Goal: Task Accomplishment & Management: Use online tool/utility

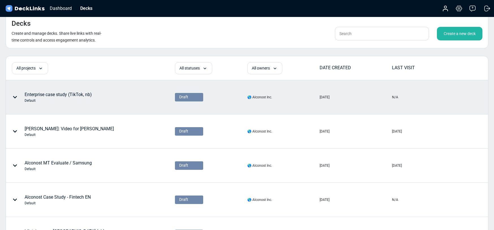
click at [15, 97] on icon at bounding box center [15, 97] width 5 height 5
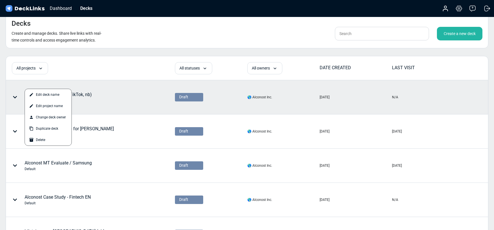
click at [88, 93] on div at bounding box center [247, 115] width 494 height 230
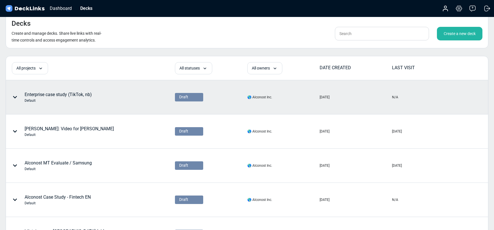
click at [88, 93] on div "Enterprise case study (TikTok, nb) Default" at bounding box center [58, 97] width 67 height 12
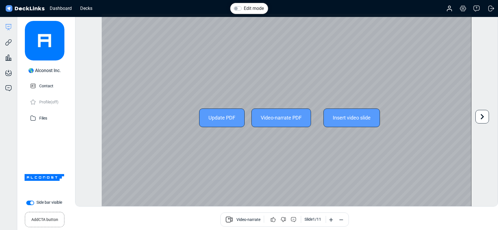
click at [482, 117] on icon at bounding box center [482, 116] width 3 height 5
click at [82, 114] on icon at bounding box center [86, 116] width 11 height 11
click at [480, 116] on icon at bounding box center [482, 116] width 11 height 11
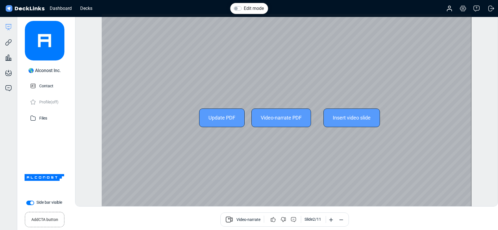
click at [481, 116] on div "Edit mode Change photo Updating this image will immediately apply to all of you…" at bounding box center [286, 110] width 423 height 193
click at [483, 115] on icon at bounding box center [482, 116] width 11 height 11
click at [483, 115] on div "Edit mode Change photo Updating this image will immediately apply to all of you…" at bounding box center [286, 110] width 423 height 193
click at [482, 117] on icon at bounding box center [482, 116] width 3 height 5
click at [482, 117] on div "Edit mode Change photo Updating this image will immediately apply to all of you…" at bounding box center [286, 110] width 423 height 193
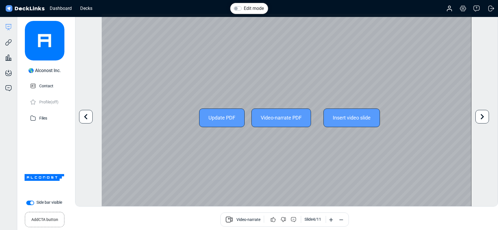
click at [482, 117] on icon at bounding box center [482, 116] width 3 height 5
click at [482, 117] on div "Edit mode Change photo Updating this image will immediately apply to all of you…" at bounding box center [286, 110] width 423 height 193
click at [482, 117] on icon at bounding box center [482, 116] width 3 height 5
click at [482, 116] on icon at bounding box center [482, 116] width 3 height 5
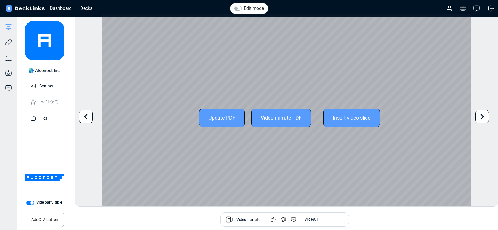
click at [484, 117] on icon at bounding box center [482, 116] width 3 height 5
click at [484, 117] on div "Edit mode Change photo Updating this image will immediately apply to all of you…" at bounding box center [286, 110] width 423 height 193
click at [484, 117] on icon at bounding box center [482, 116] width 3 height 5
click at [484, 117] on div "Edit mode Change photo Updating this image will immediately apply to all of you…" at bounding box center [286, 110] width 423 height 193
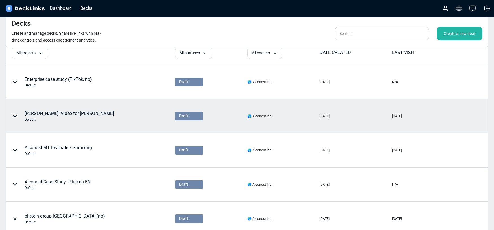
scroll to position [51, 0]
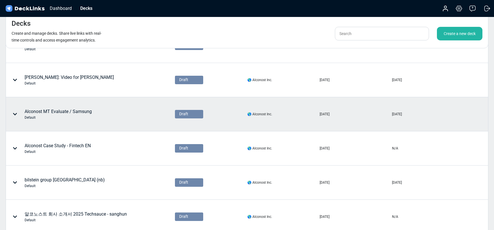
click at [42, 112] on div "Alconost MT Evaluate / Samsung Default" at bounding box center [58, 114] width 67 height 12
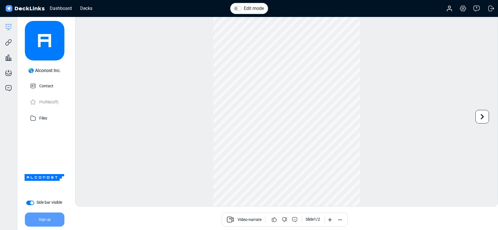
scroll to position [16, 0]
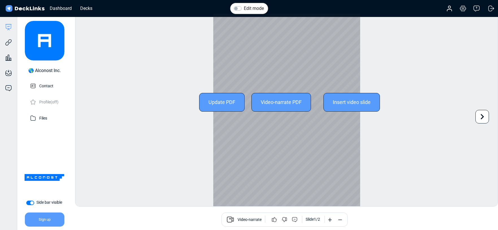
click at [485, 119] on icon at bounding box center [482, 116] width 11 height 11
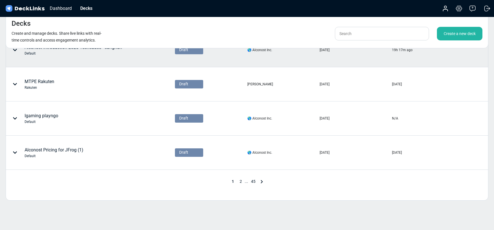
scroll to position [256, 0]
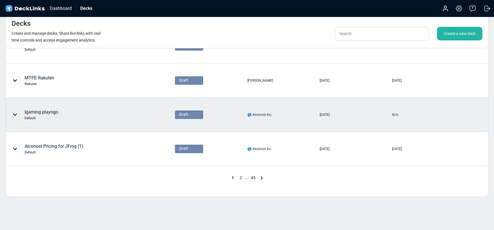
click at [34, 112] on div "Igaming playngo Default" at bounding box center [42, 115] width 34 height 12
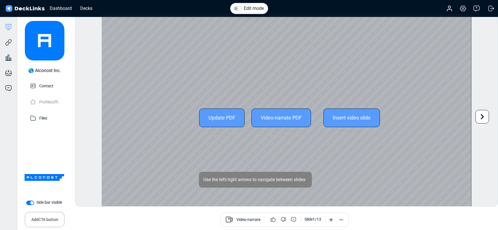
scroll to position [16, 0]
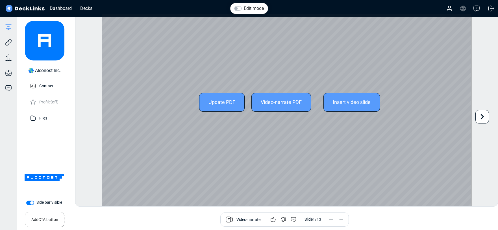
click at [483, 119] on icon at bounding box center [482, 116] width 11 height 11
click at [483, 119] on div "Edit mode Change photo Updating this image will immediately apply to all of you…" at bounding box center [286, 110] width 423 height 193
click at [483, 119] on icon at bounding box center [482, 116] width 11 height 11
click at [480, 118] on icon at bounding box center [482, 116] width 11 height 11
click at [480, 118] on div "Edit mode Change photo Updating this image will immediately apply to all of you…" at bounding box center [286, 110] width 423 height 193
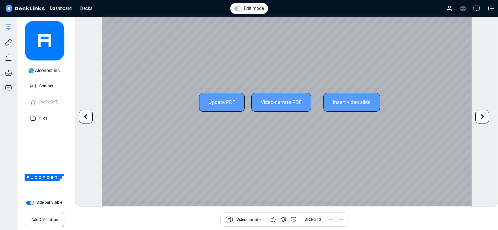
click at [483, 118] on icon at bounding box center [482, 116] width 11 height 11
click at [485, 118] on icon at bounding box center [482, 116] width 11 height 11
click at [484, 121] on icon at bounding box center [482, 116] width 11 height 11
click at [484, 116] on icon at bounding box center [482, 116] width 11 height 11
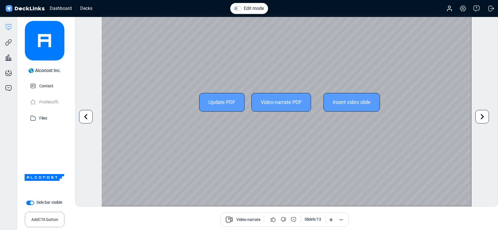
click at [486, 117] on icon at bounding box center [482, 116] width 11 height 11
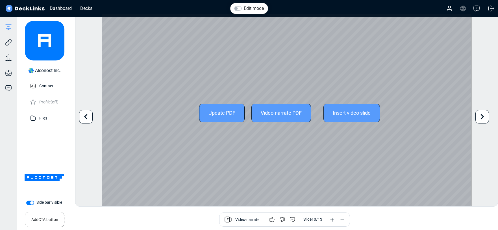
scroll to position [1, 0]
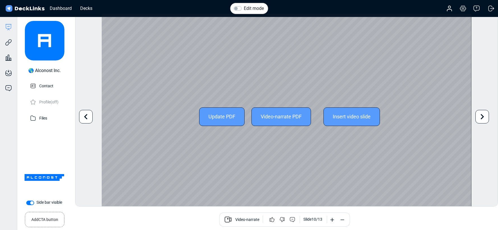
click at [485, 116] on icon at bounding box center [482, 116] width 11 height 11
click at [484, 117] on icon at bounding box center [482, 116] width 11 height 11
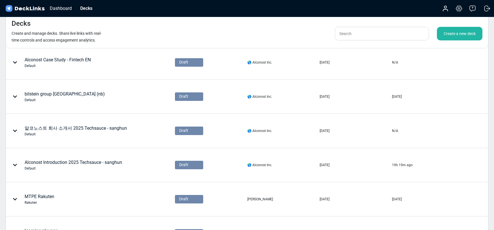
scroll to position [202, 0]
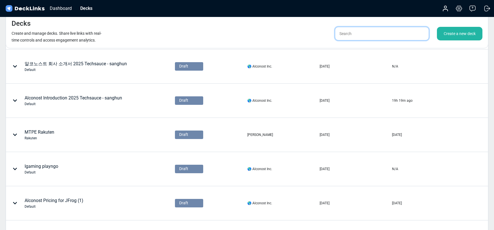
click at [371, 31] on input "text" at bounding box center [382, 34] width 94 height 14
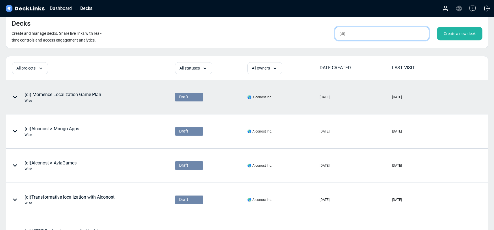
scroll to position [16, 0]
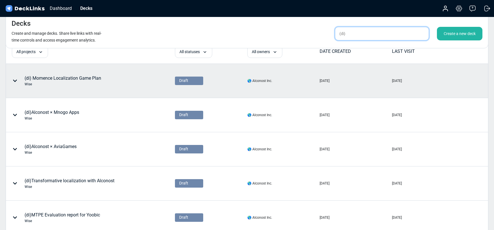
type input "(di)"
click at [78, 78] on div "(di) Momence Localization Game Plan Wise" at bounding box center [63, 81] width 77 height 12
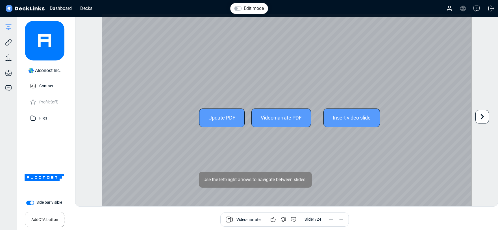
click at [484, 116] on icon at bounding box center [482, 116] width 11 height 11
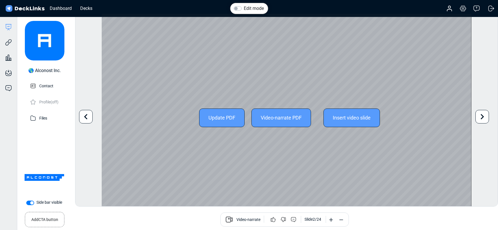
click at [483, 117] on div "Edit mode Change photo Updating this image will immediately apply to all of you…" at bounding box center [286, 110] width 423 height 193
click at [484, 115] on icon at bounding box center [482, 116] width 11 height 11
click at [483, 115] on icon at bounding box center [482, 116] width 11 height 11
click at [88, 119] on icon at bounding box center [86, 116] width 11 height 11
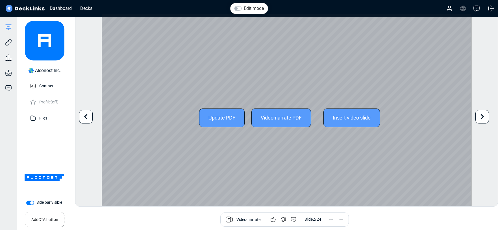
click at [88, 119] on icon at bounding box center [86, 116] width 11 height 11
click at [488, 114] on div at bounding box center [482, 117] width 14 height 14
click at [485, 115] on icon at bounding box center [482, 116] width 11 height 11
click at [485, 115] on div "Edit mode Change photo Updating this image will immediately apply to all of you…" at bounding box center [286, 110] width 423 height 193
click at [483, 118] on icon at bounding box center [482, 116] width 11 height 11
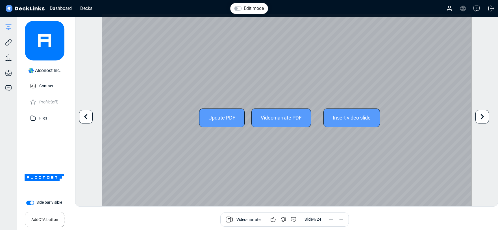
click at [481, 115] on icon at bounding box center [482, 116] width 3 height 5
